Goal: Task Accomplishment & Management: Manage account settings

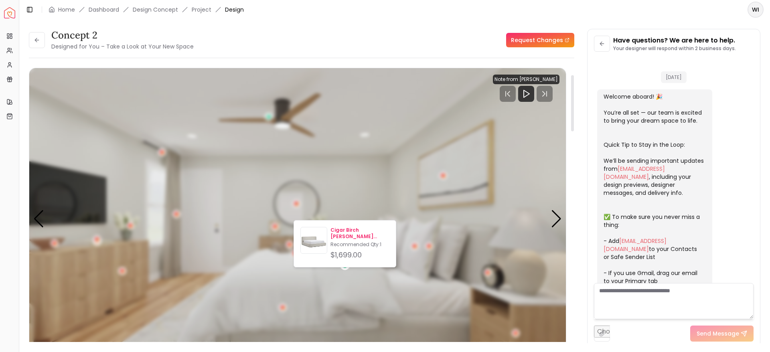
scroll to position [1746, 0]
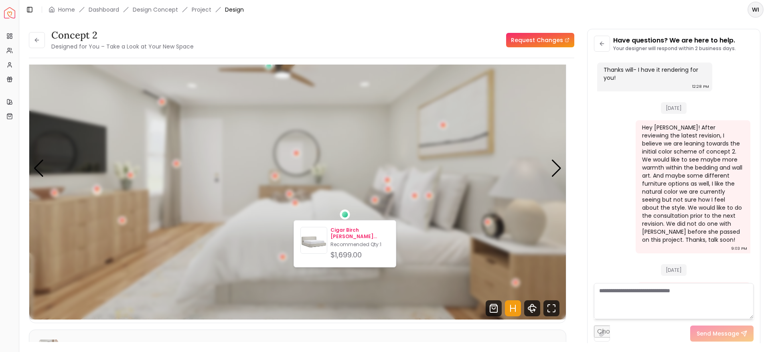
click at [355, 248] on div "Cigar Birch [PERSON_NAME] Storage Bed Recommended Qty: 1 $1,699.00" at bounding box center [359, 244] width 59 height 34
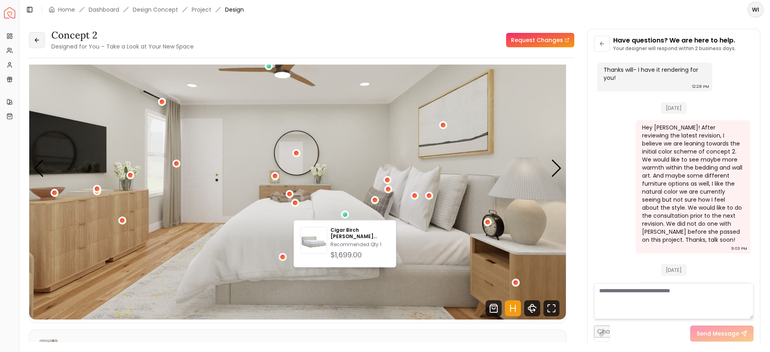
click at [36, 45] on button at bounding box center [37, 40] width 16 height 16
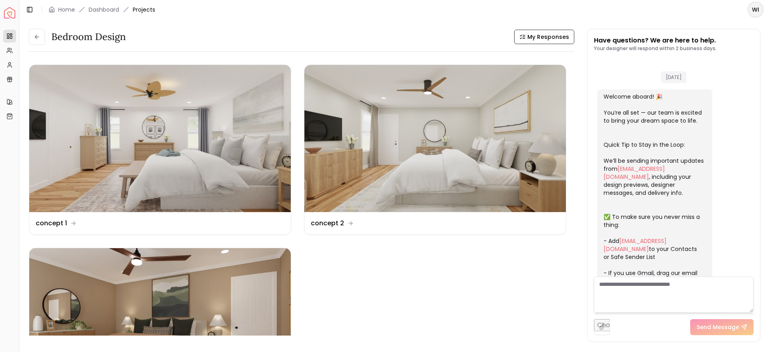
scroll to position [1753, 0]
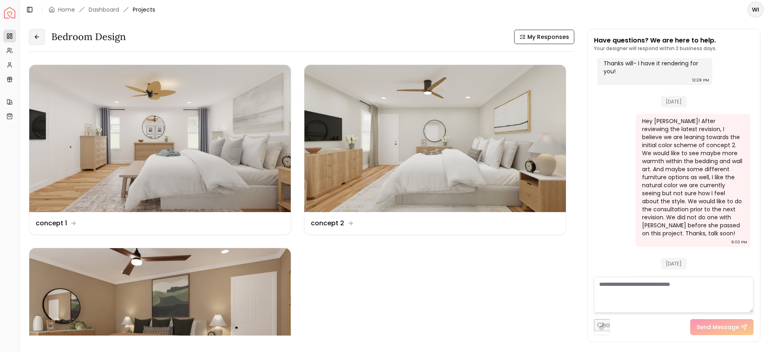
click at [38, 36] on icon at bounding box center [37, 37] width 6 height 6
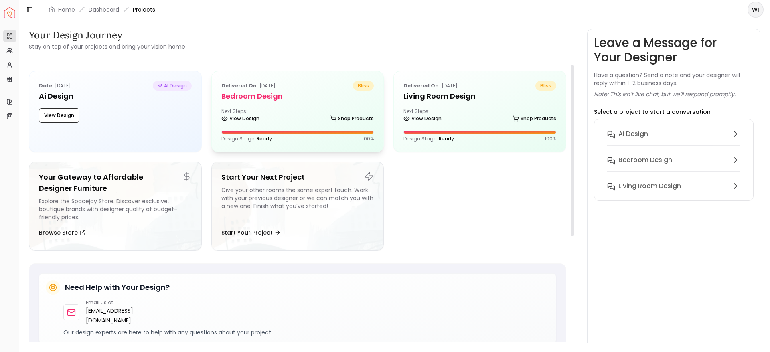
click at [293, 89] on div "Delivered on: [DATE] bliss" at bounding box center [297, 86] width 153 height 10
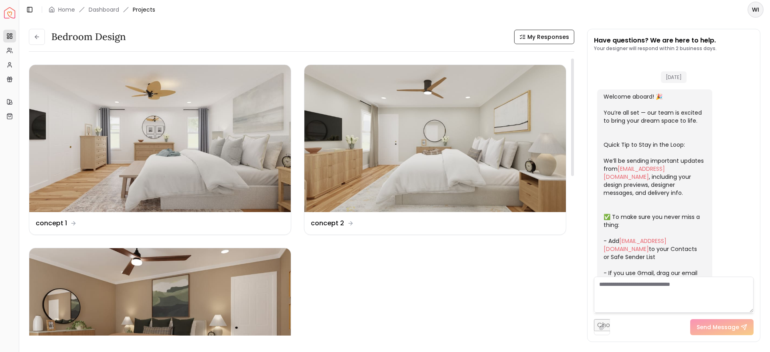
scroll to position [1753, 0]
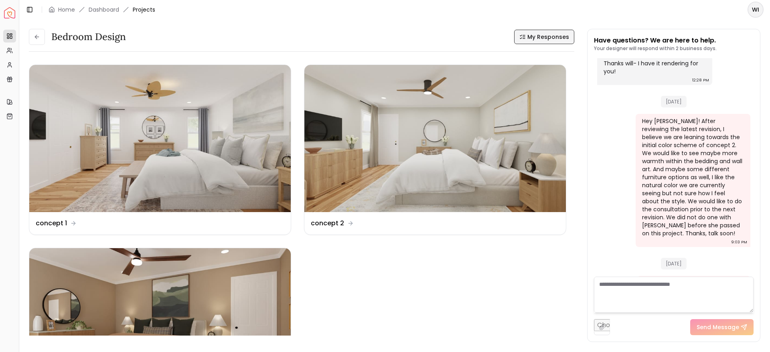
click at [545, 36] on span "My Responses" at bounding box center [548, 37] width 42 height 8
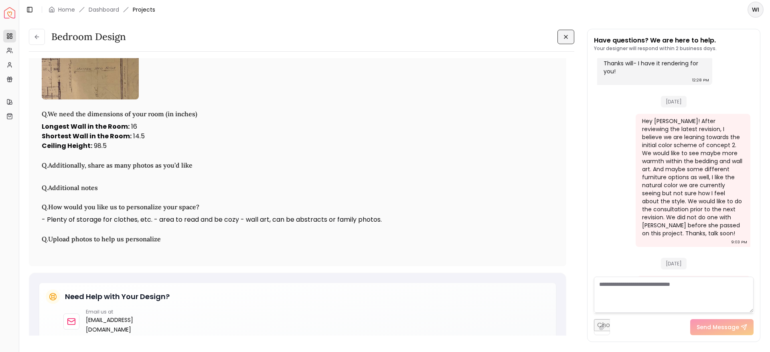
scroll to position [1393, 0]
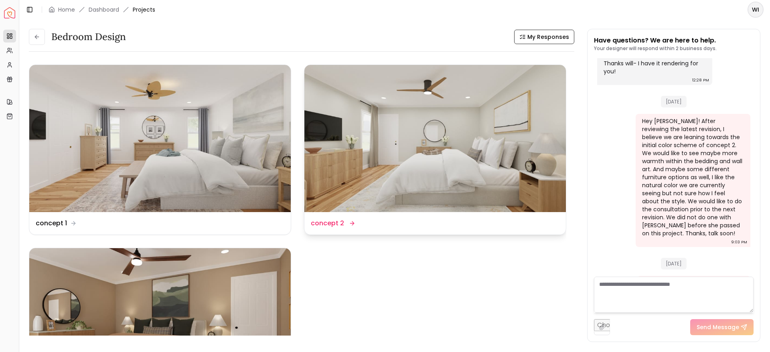
click at [364, 145] on img at bounding box center [434, 138] width 261 height 147
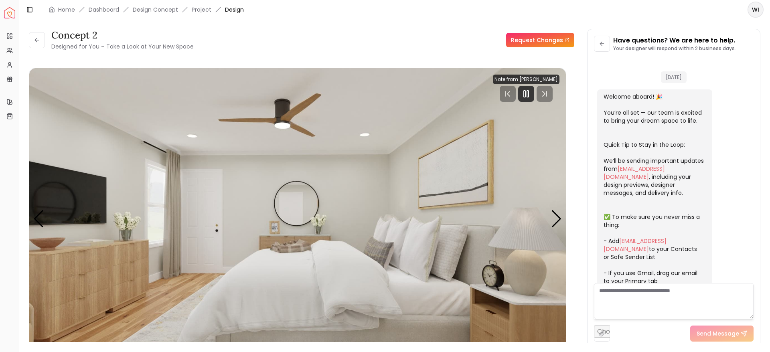
scroll to position [1746, 0]
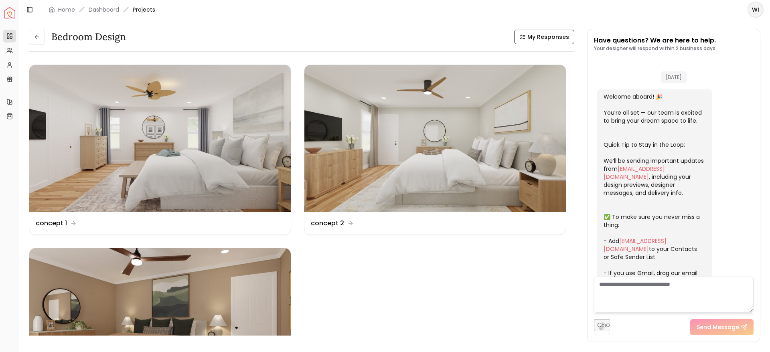
scroll to position [1753, 0]
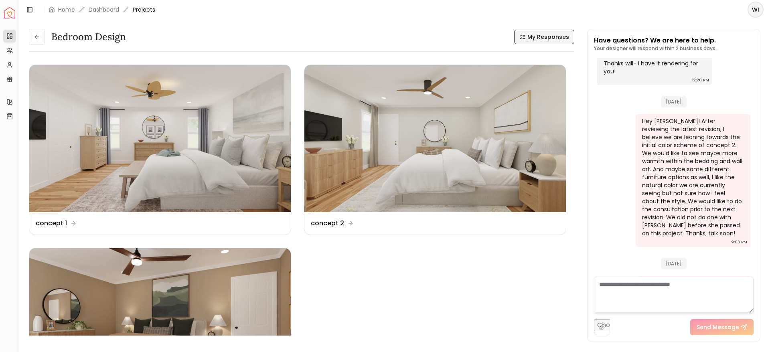
click at [536, 30] on button "My Responses" at bounding box center [544, 37] width 60 height 14
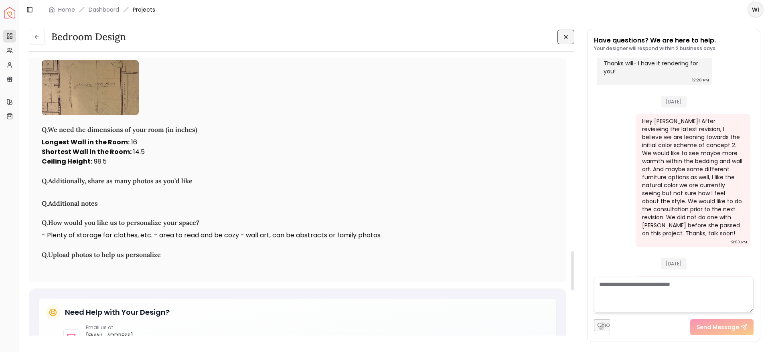
scroll to position [1374, 0]
click at [69, 114] on img at bounding box center [90, 87] width 97 height 55
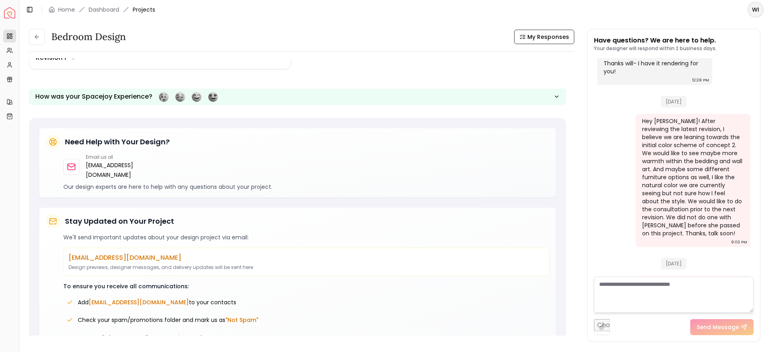
scroll to position [391, 0]
